Goal: Information Seeking & Learning: Learn about a topic

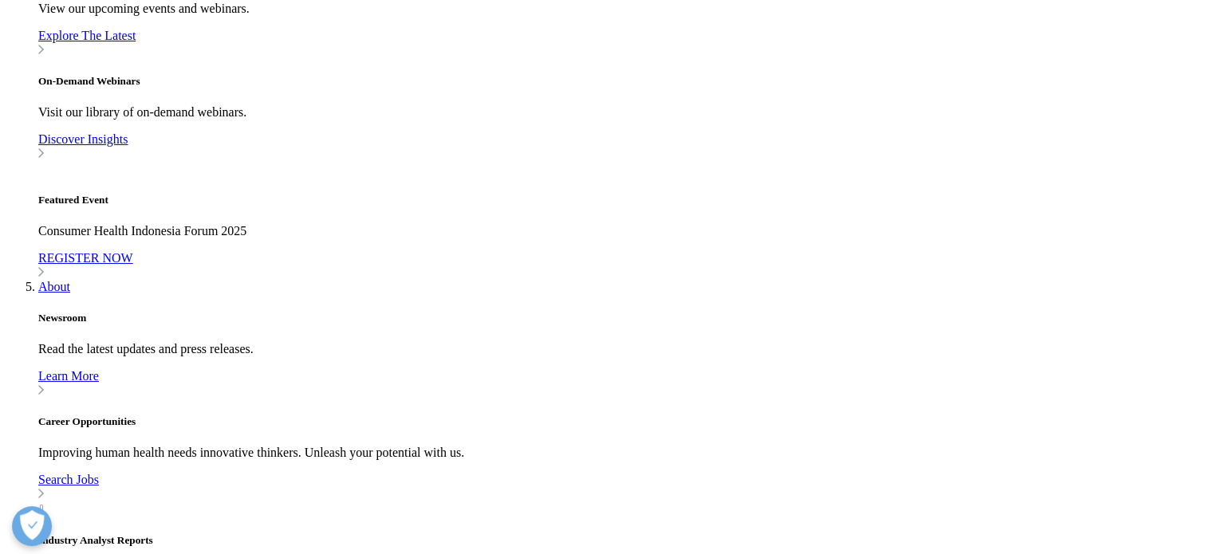
scroll to position [1090, 0]
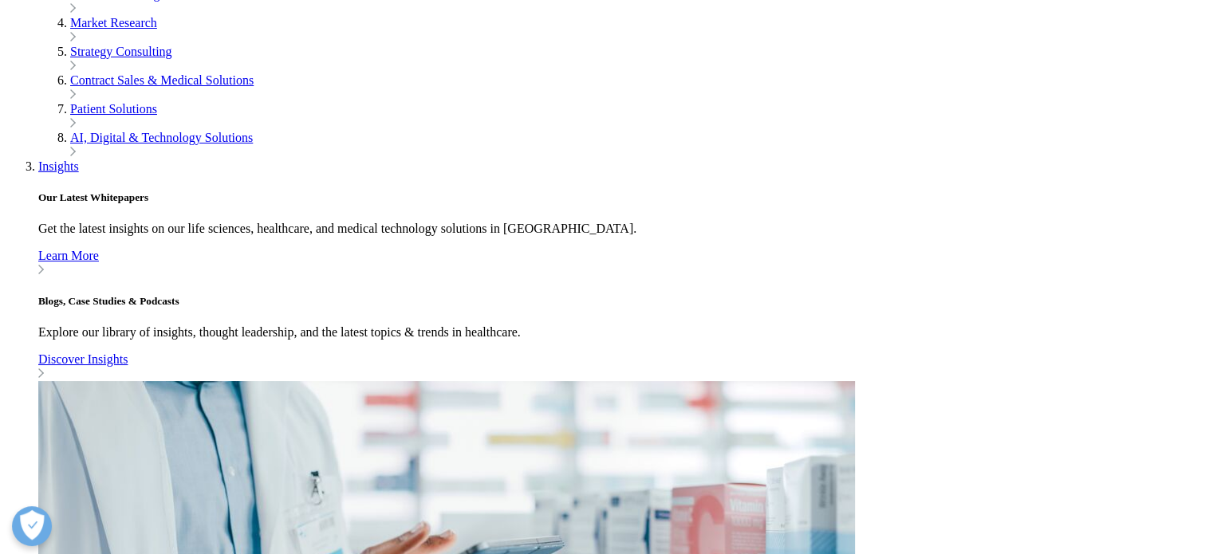
scroll to position [0, 0]
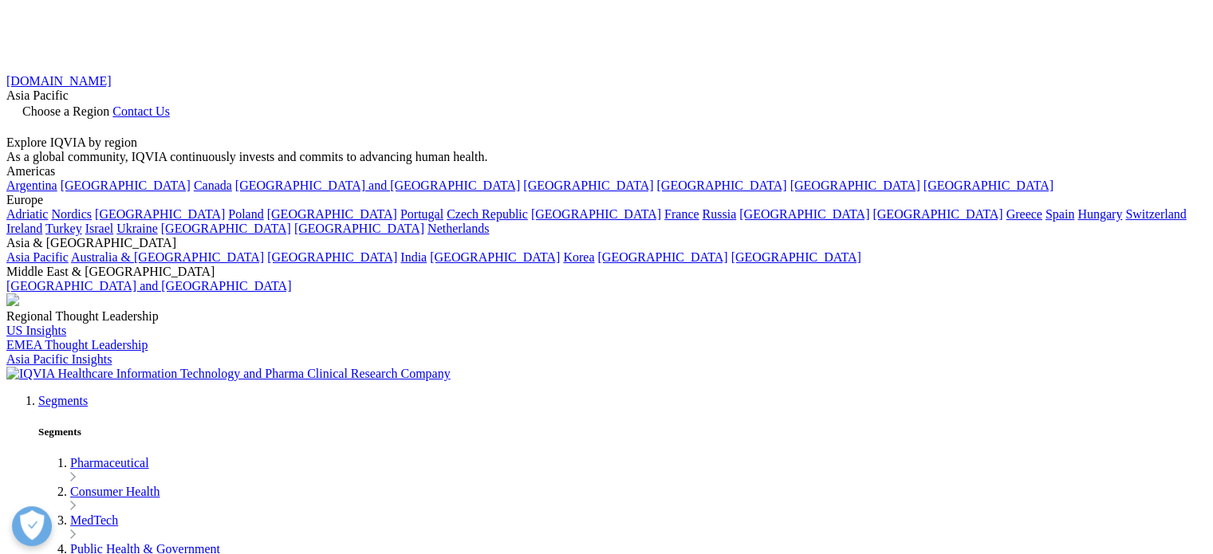
click at [83, 250] on li "MedTech" at bounding box center [173, 242] width 298 height 18
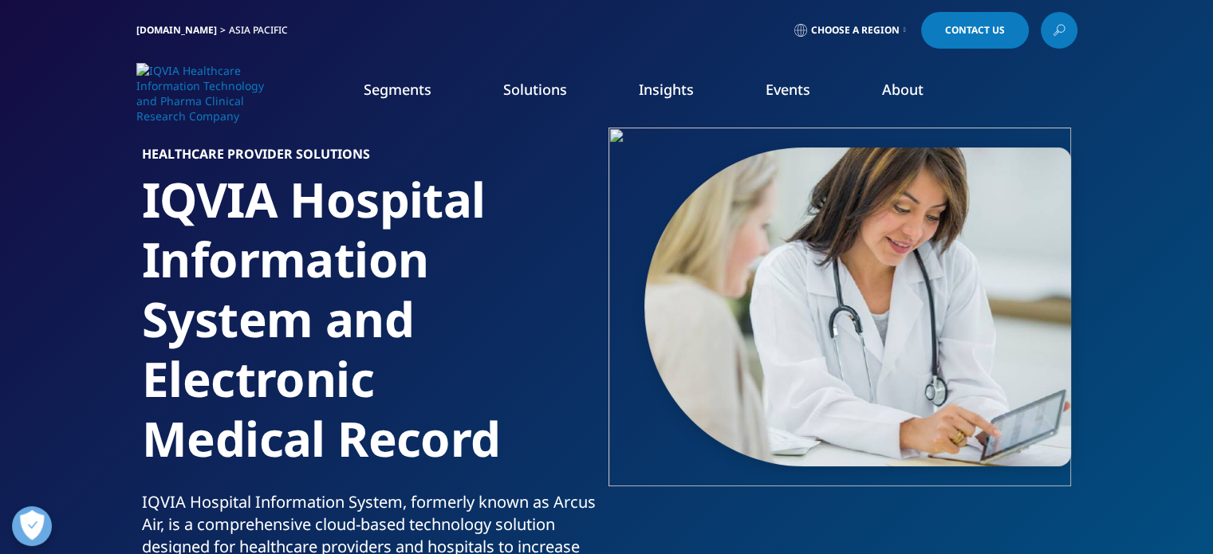
click at [624, 409] on link "Learn more" at bounding box center [503, 394] width 242 height 42
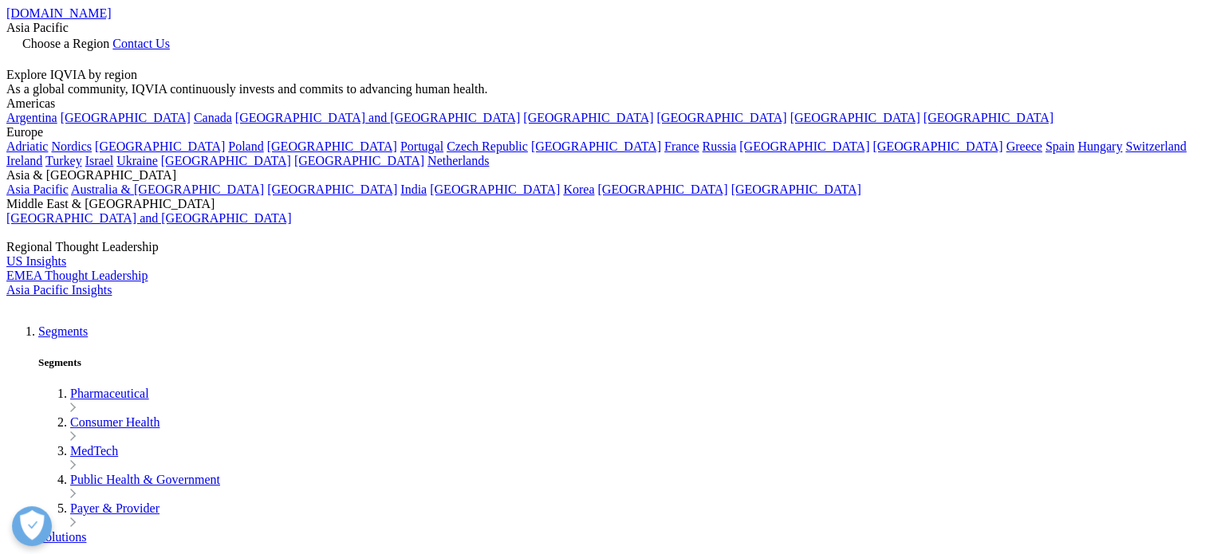
click at [109, 37] on span "Choose a Region" at bounding box center [65, 44] width 87 height 14
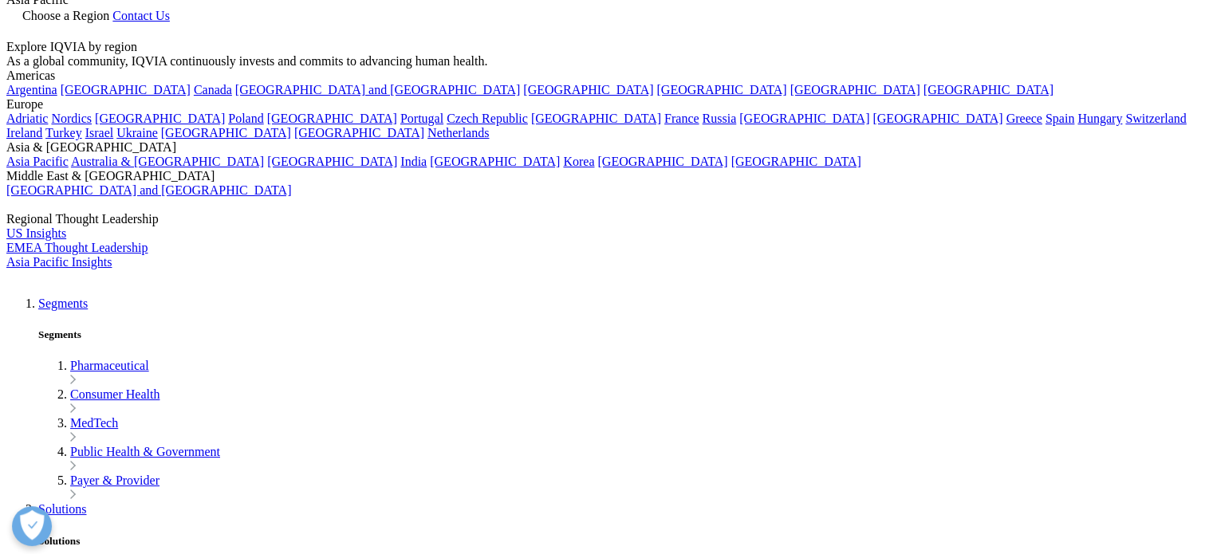
scroll to position [29, 0]
click at [69, 167] on link "Asia Pacific" at bounding box center [37, 161] width 62 height 14
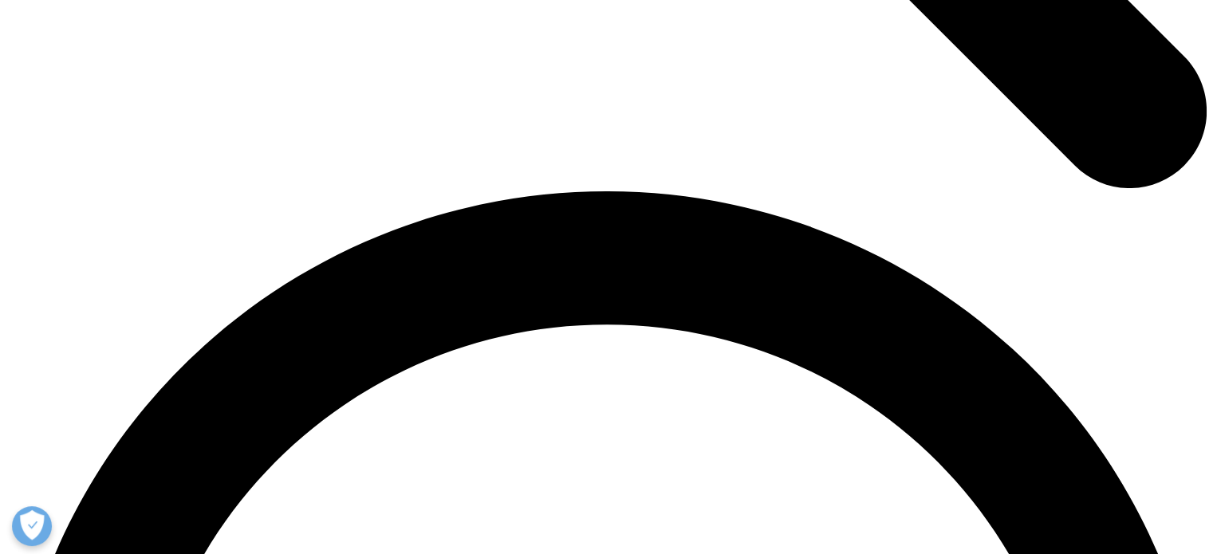
scroll to position [2238, 0]
